Goal: Check status: Check status

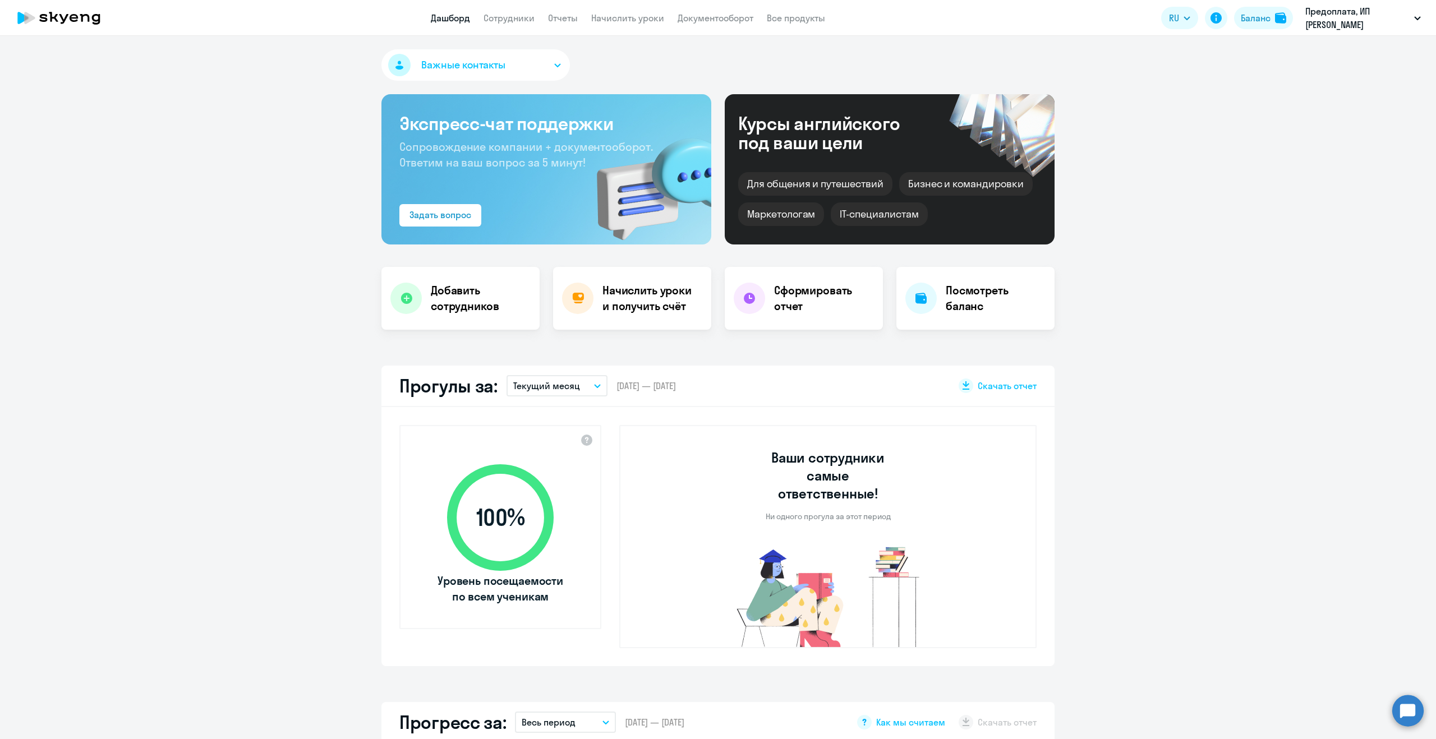
select select "30"
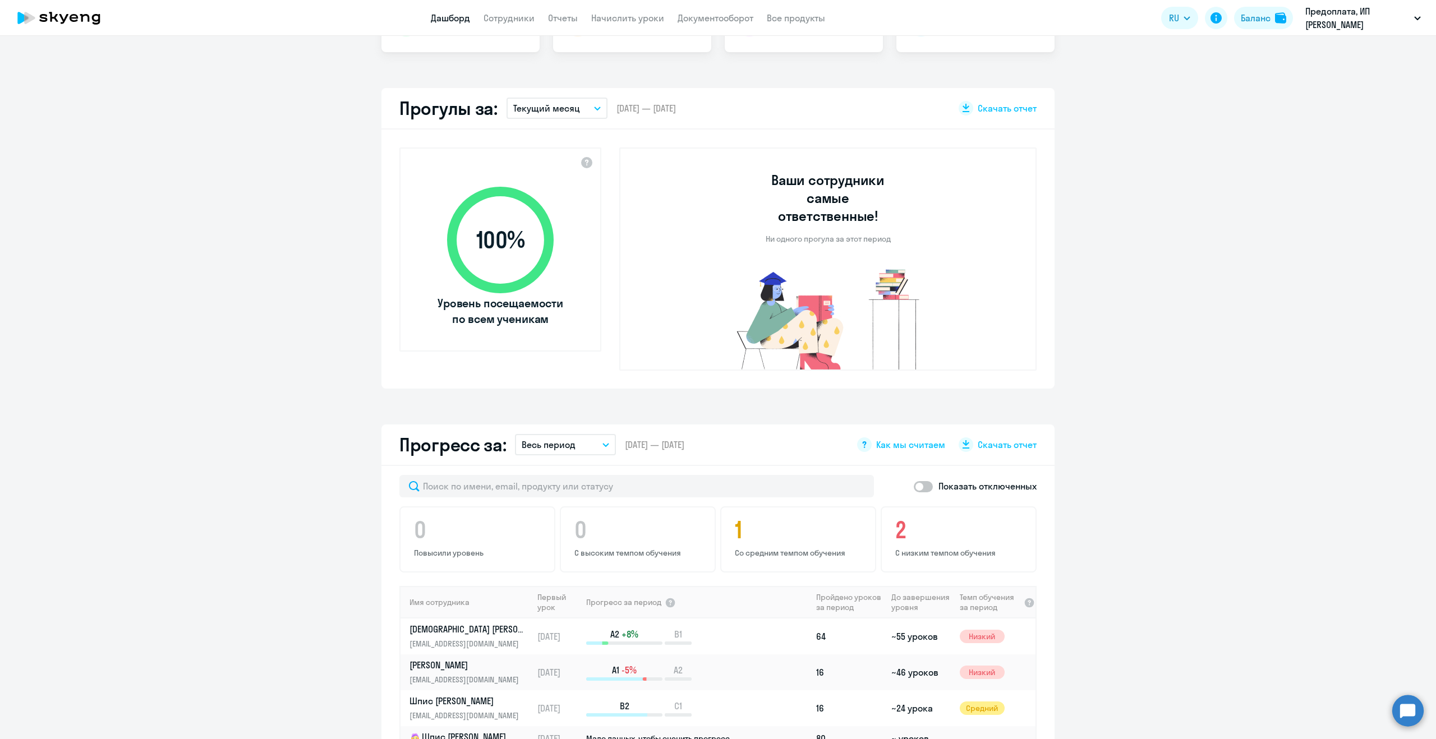
scroll to position [294, 0]
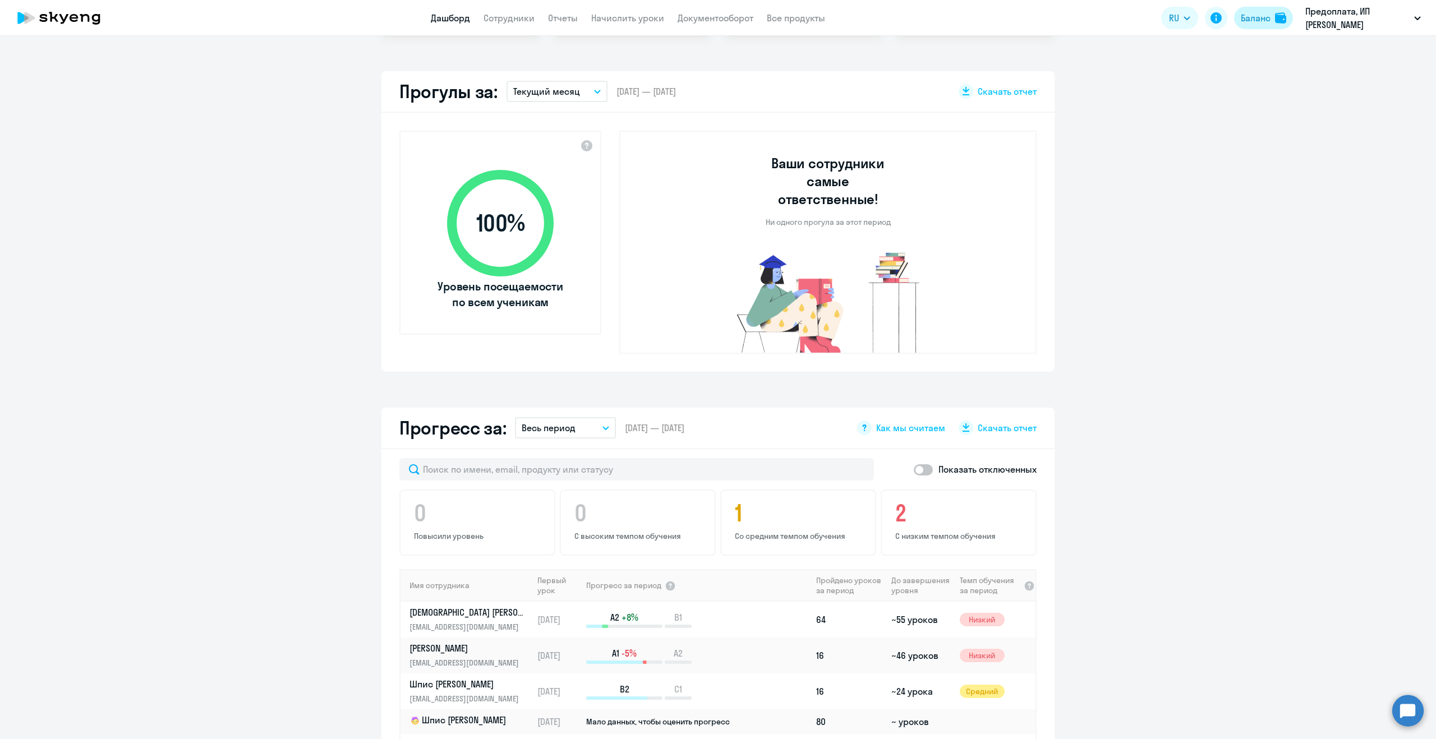
click at [1266, 21] on div "Баланс" at bounding box center [1255, 17] width 30 height 13
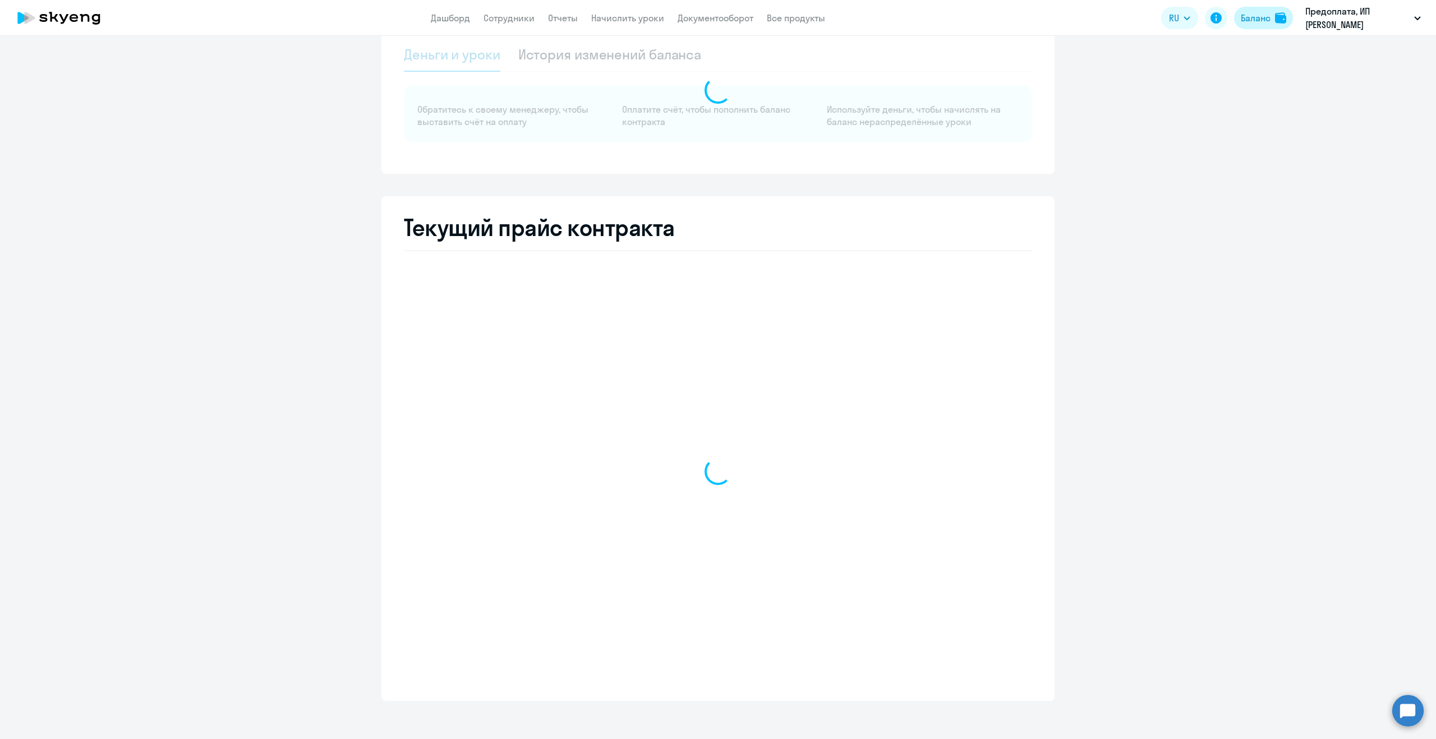
scroll to position [67, 0]
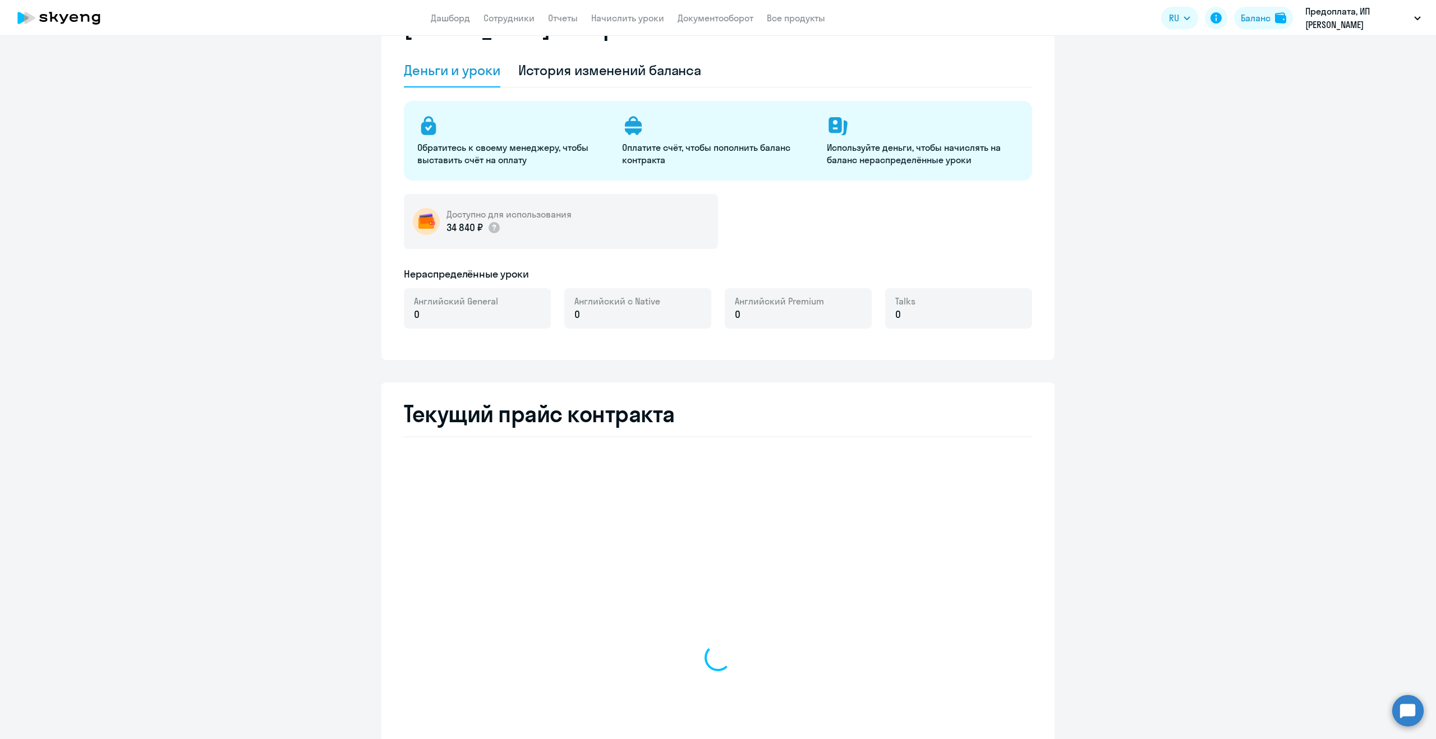
select select "english_adult_not_native_speaker"
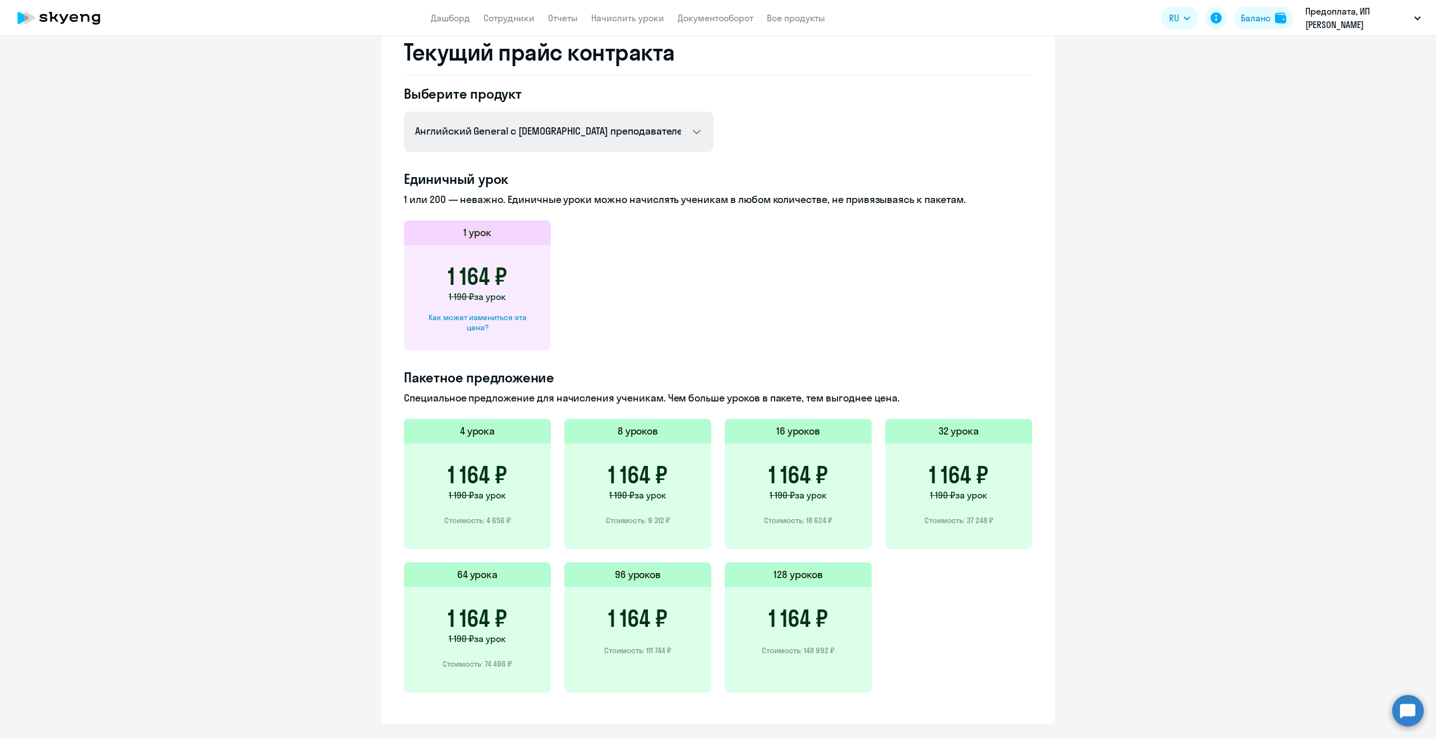
scroll to position [469, 0]
